Goal: Download file/media

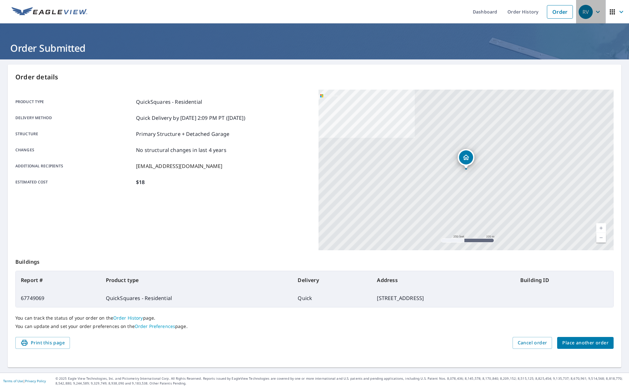
click at [599, 12] on icon "button" at bounding box center [598, 12] width 4 height 2
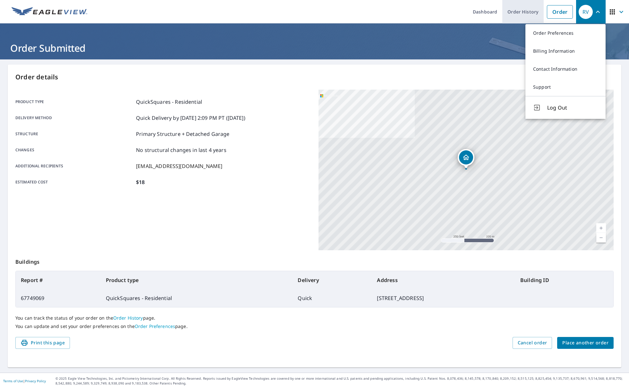
click at [525, 13] on link "Order History" at bounding box center [522, 11] width 41 height 23
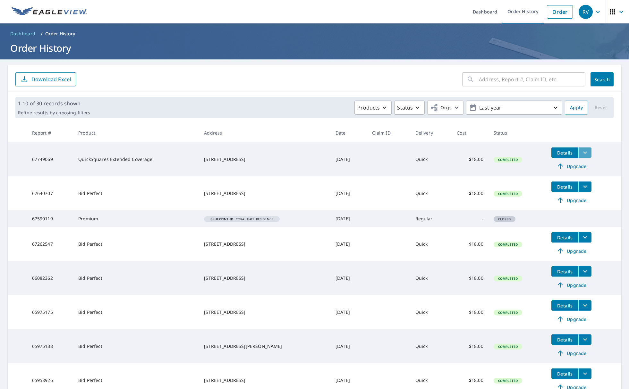
click at [584, 153] on icon "filesDropdownBtn-67749069" at bounding box center [585, 153] width 8 height 8
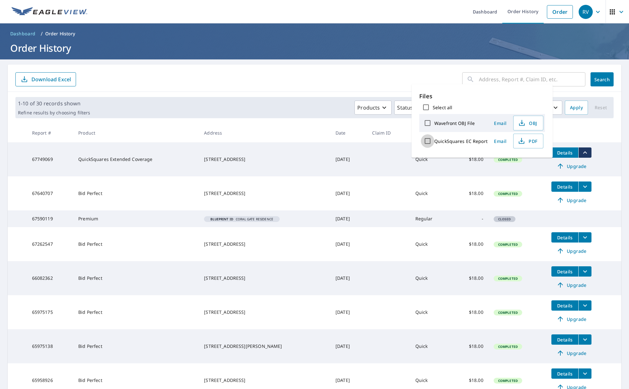
click at [426, 141] on input "QuickSquares EC Report" at bounding box center [427, 140] width 13 height 13
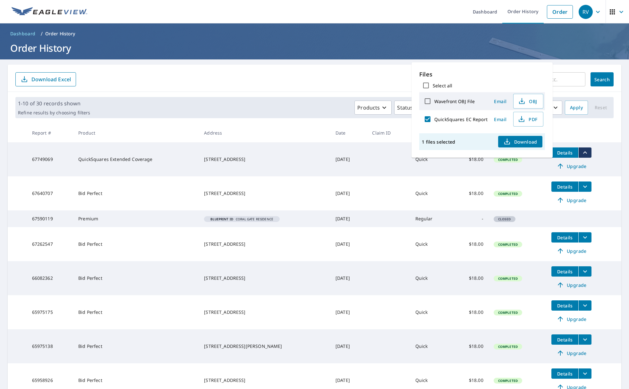
click at [523, 143] on span "Download" at bounding box center [520, 142] width 34 height 8
click at [429, 118] on input "QuickSquares EC Report" at bounding box center [427, 118] width 13 height 13
checkbox input "false"
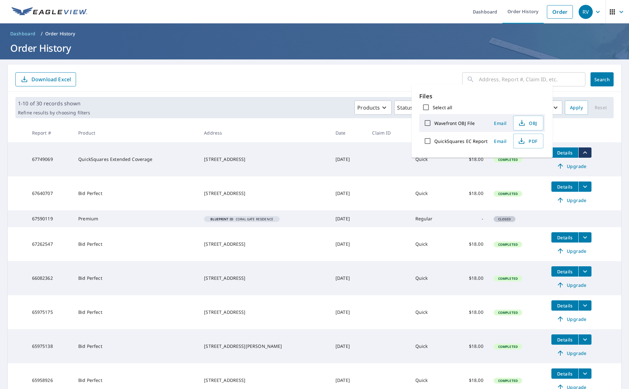
click at [427, 122] on input "Wavefront OBJ File" at bounding box center [427, 122] width 13 height 13
checkbox input "true"
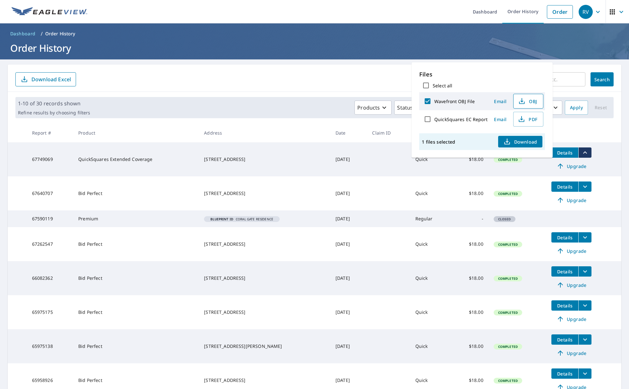
click at [530, 101] on span "OBJ" at bounding box center [527, 101] width 21 height 8
